Goal: Transaction & Acquisition: Book appointment/travel/reservation

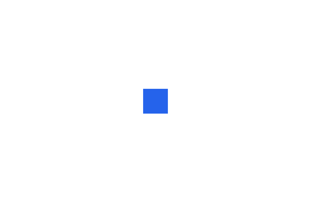
scroll to position [0, 0]
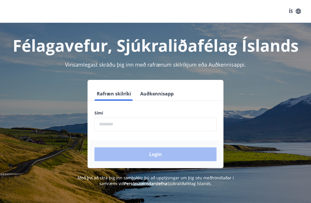
click at [171, 122] on input "phone" at bounding box center [156, 124] width 122 height 14
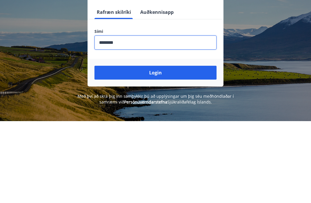
type input "********"
click at [151, 148] on button "Login" at bounding box center [156, 155] width 122 height 14
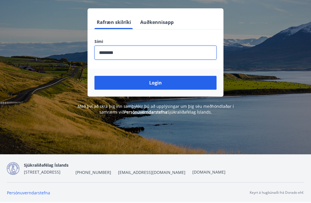
scroll to position [82, 0]
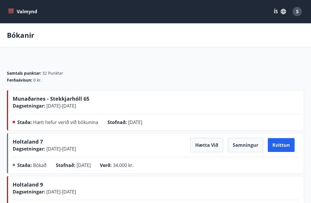
click at [15, 11] on button "Valmynd" at bounding box center [23, 11] width 33 height 10
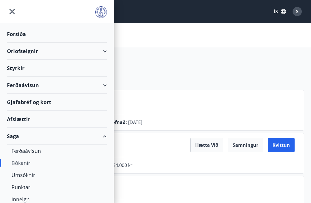
click at [105, 51] on div "Orlofseignir" at bounding box center [57, 51] width 100 height 17
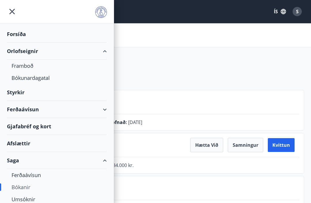
click at [23, 64] on div "Framboð" at bounding box center [57, 66] width 91 height 12
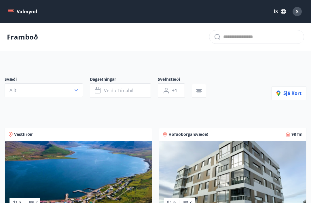
click at [55, 88] on button "Allt" at bounding box center [44, 90] width 78 height 14
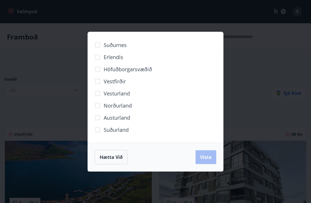
click at [131, 104] on span "Norðurland" at bounding box center [118, 105] width 28 height 7
click at [209, 157] on span "Vista" at bounding box center [206, 157] width 12 height 6
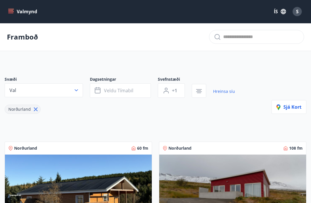
click at [12, 10] on icon "menu" at bounding box center [11, 12] width 6 height 6
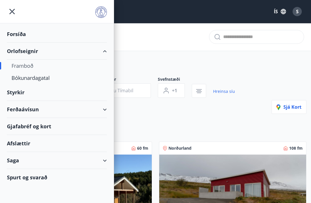
click at [25, 31] on div "Forsíða" at bounding box center [57, 34] width 100 height 17
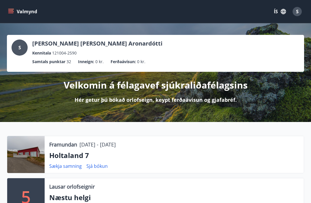
click at [12, 14] on icon "menu" at bounding box center [11, 12] width 6 height 6
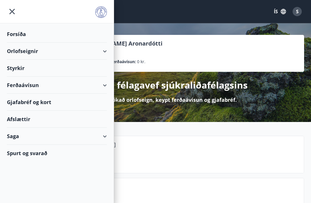
click at [104, 50] on div "Orlofseignir" at bounding box center [57, 51] width 100 height 17
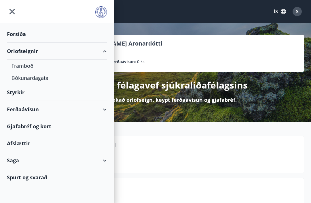
click at [35, 63] on div "Framboð" at bounding box center [57, 66] width 91 height 12
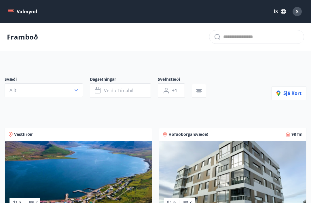
click at [56, 84] on button "Allt" at bounding box center [44, 90] width 78 height 14
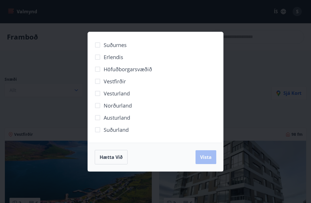
click at [131, 102] on span "Norðurland" at bounding box center [118, 105] width 28 height 7
click at [211, 157] on span "Vista" at bounding box center [206, 157] width 12 height 6
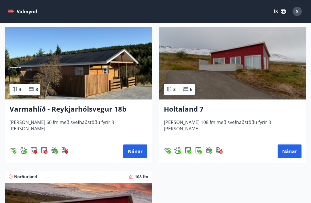
scroll to position [128, 0]
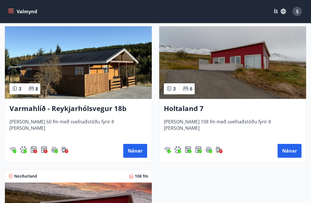
click at [198, 103] on div "Holtaland 7 [PERSON_NAME] 108 fm með svefnaðstöðu fyrir 8 [PERSON_NAME] Nánar" at bounding box center [232, 130] width 147 height 63
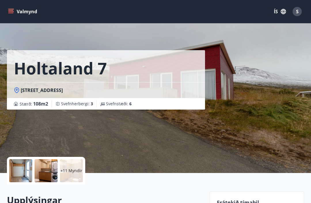
click at [26, 168] on div at bounding box center [20, 170] width 23 height 23
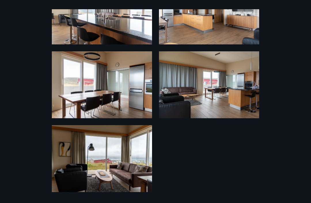
scroll to position [498, 0]
click at [235, 55] on img at bounding box center [209, 84] width 100 height 67
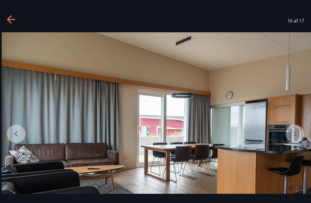
scroll to position [0, 0]
click at [9, 21] on icon at bounding box center [9, 19] width 5 height 8
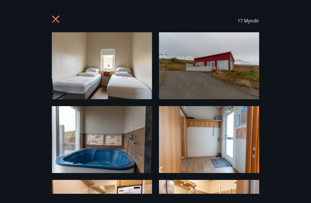
click at [57, 21] on icon at bounding box center [55, 19] width 7 height 7
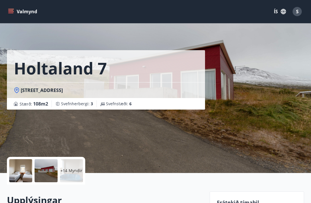
click at [10, 12] on icon "menu" at bounding box center [11, 12] width 6 height 6
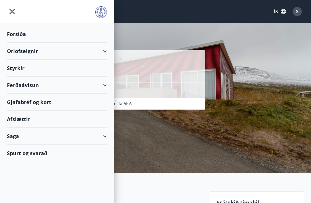
click at [106, 52] on div "Orlofseignir" at bounding box center [57, 51] width 100 height 17
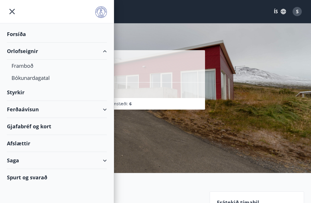
click at [29, 64] on div "Framboð" at bounding box center [57, 66] width 91 height 12
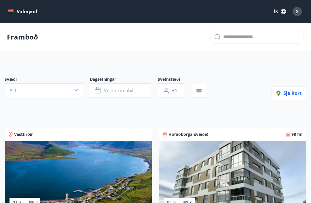
click at [56, 91] on button "Allt" at bounding box center [44, 90] width 78 height 14
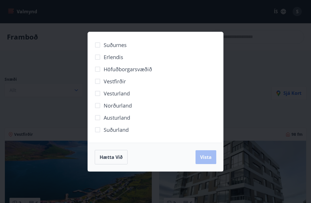
click at [126, 127] on span "Suðurland" at bounding box center [116, 129] width 25 height 7
click at [212, 159] on button "Vista" at bounding box center [206, 157] width 21 height 14
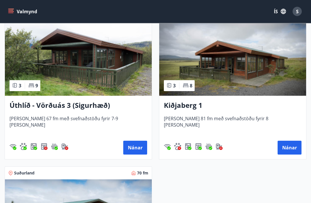
scroll to position [131, 0]
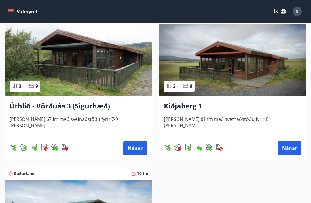
click at [100, 103] on h3 "Úthlíð - Vörðuás 3 (Sigurhæð)" at bounding box center [79, 106] width 138 height 10
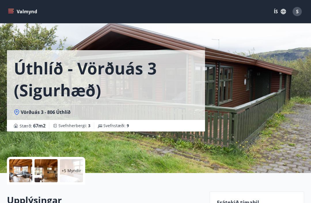
click at [19, 164] on div at bounding box center [20, 170] width 23 height 23
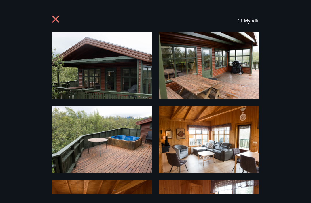
scroll to position [19, 0]
